Goal: Information Seeking & Learning: Learn about a topic

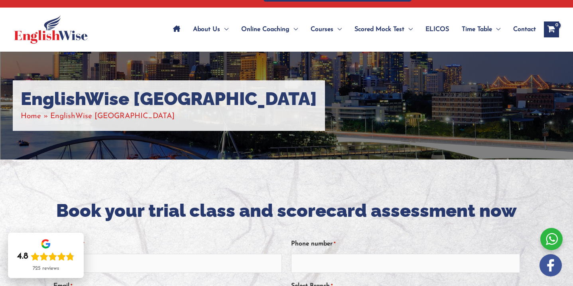
scroll to position [11, 0]
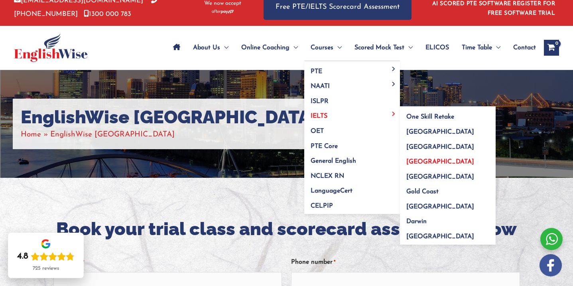
click at [417, 162] on span "[GEOGRAPHIC_DATA]" at bounding box center [440, 162] width 68 height 6
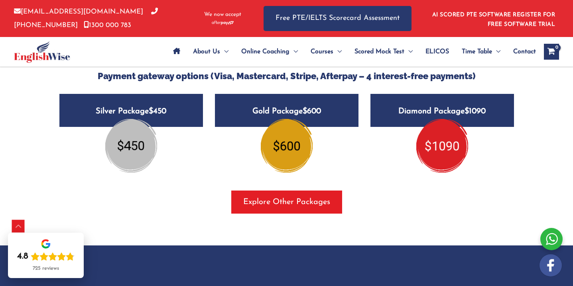
scroll to position [998, 0]
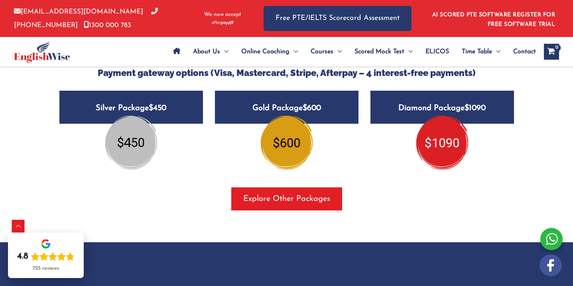
click at [161, 124] on h5 "Silver Package $450" at bounding box center [130, 107] width 143 height 33
click at [142, 155] on img at bounding box center [131, 142] width 52 height 53
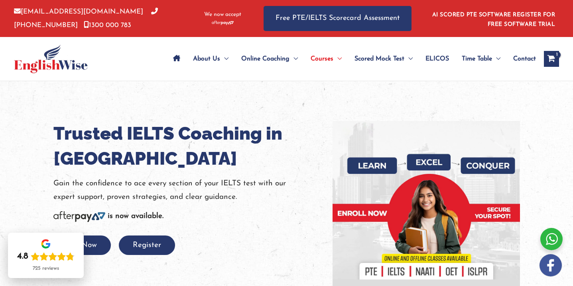
scroll to position [0, 0]
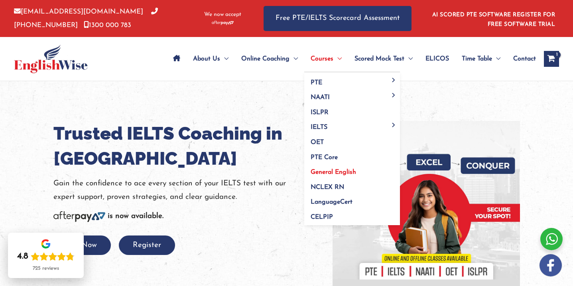
click at [345, 173] on span "General English" at bounding box center [332, 172] width 45 height 6
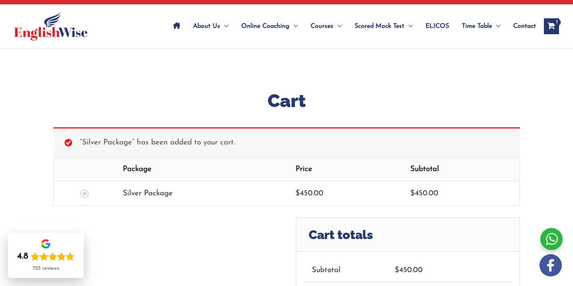
scroll to position [29, 0]
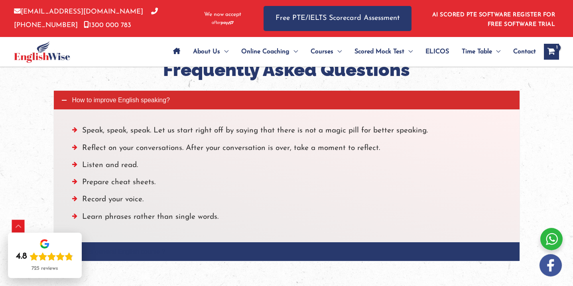
scroll to position [983, 0]
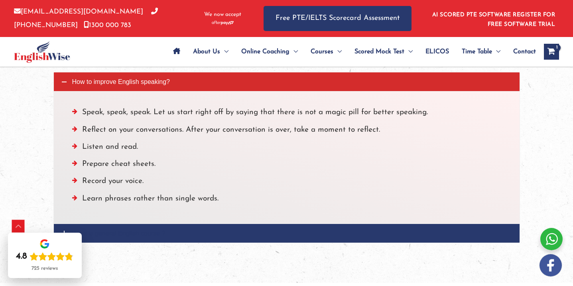
click at [107, 230] on span "What is general English course ?" at bounding box center [118, 233] width 93 height 7
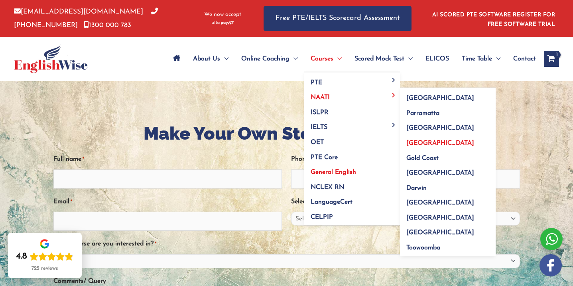
click at [409, 141] on span "[GEOGRAPHIC_DATA]" at bounding box center [440, 143] width 68 height 6
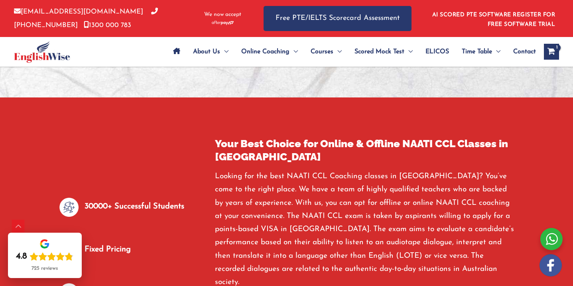
scroll to position [362, 0]
